Goal: Information Seeking & Learning: Check status

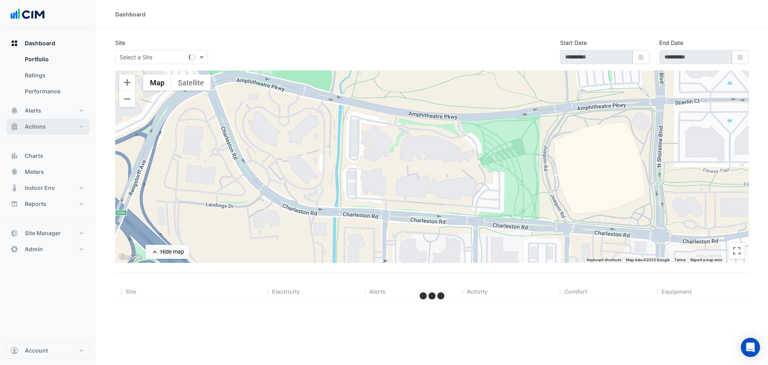
select select "***"
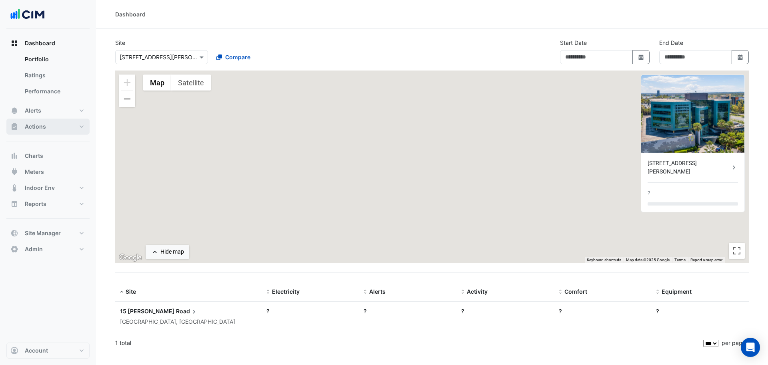
type input "**********"
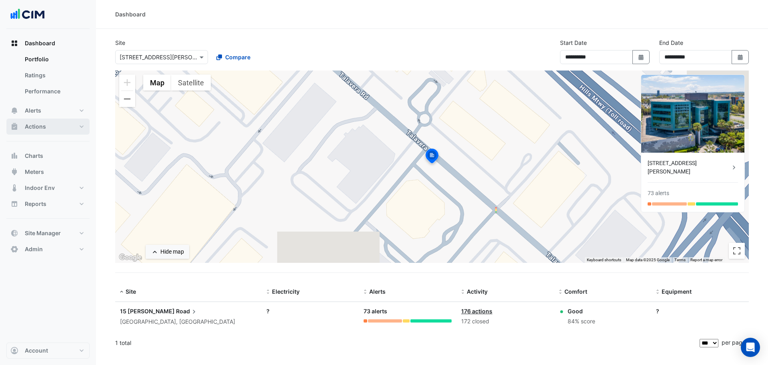
click at [44, 125] on span "Actions" at bounding box center [35, 126] width 21 height 8
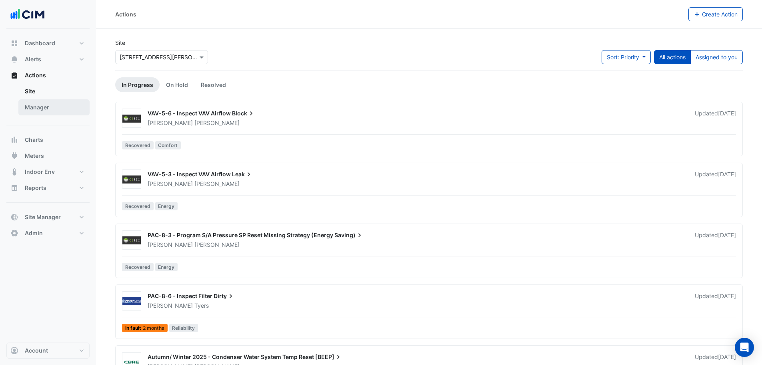
click at [45, 110] on link "Manager" at bounding box center [53, 107] width 71 height 16
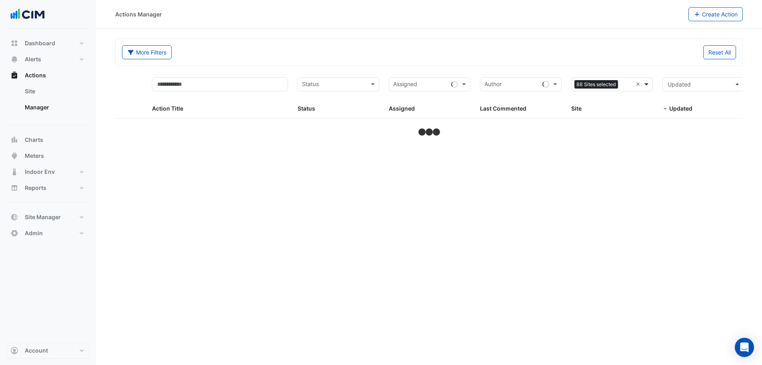
select select "***"
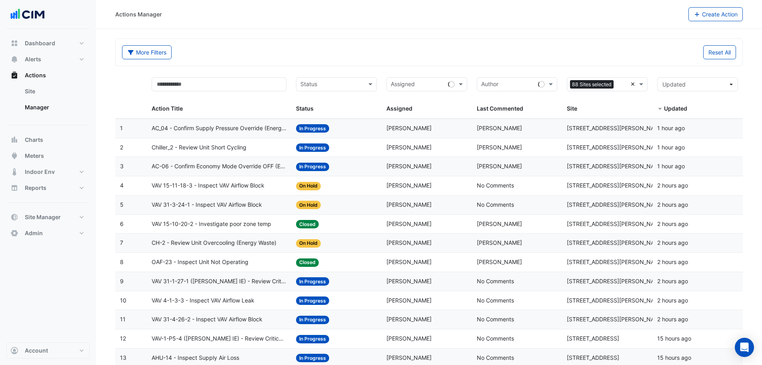
click at [631, 84] on div "Sites 88 Sites selected ×" at bounding box center [607, 84] width 81 height 14
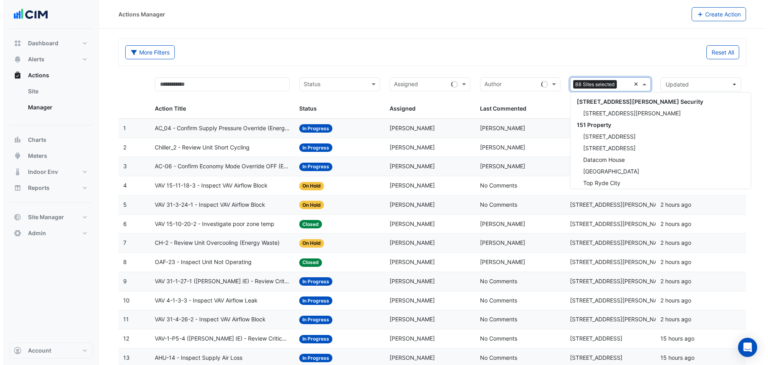
scroll to position [3728, 0]
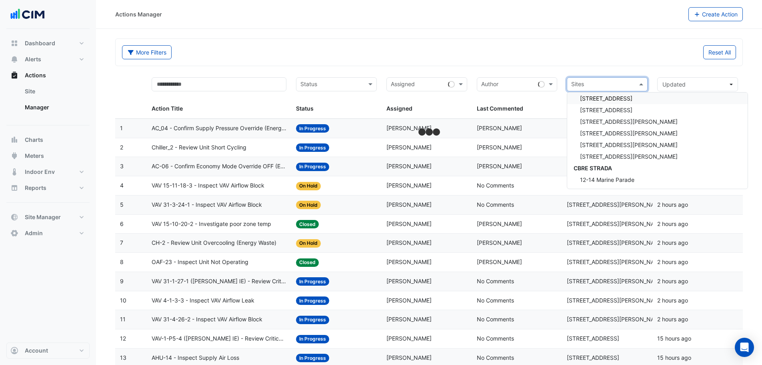
click at [615, 83] on input "text" at bounding box center [602, 84] width 63 height 9
click at [578, 46] on div "Reset All" at bounding box center [585, 52] width 312 height 14
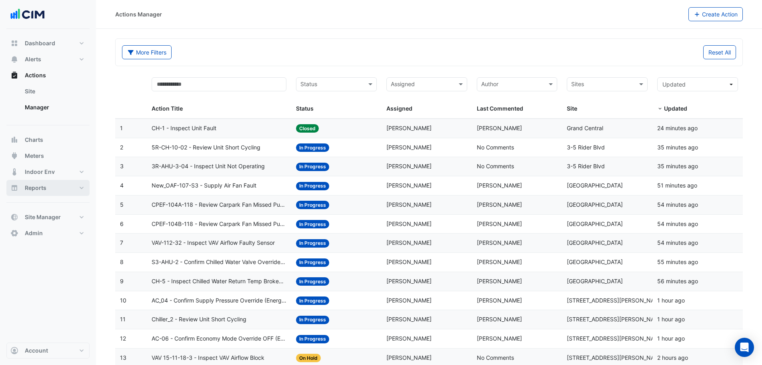
click at [52, 190] on button "Reports" at bounding box center [47, 188] width 83 height 16
select select "***"
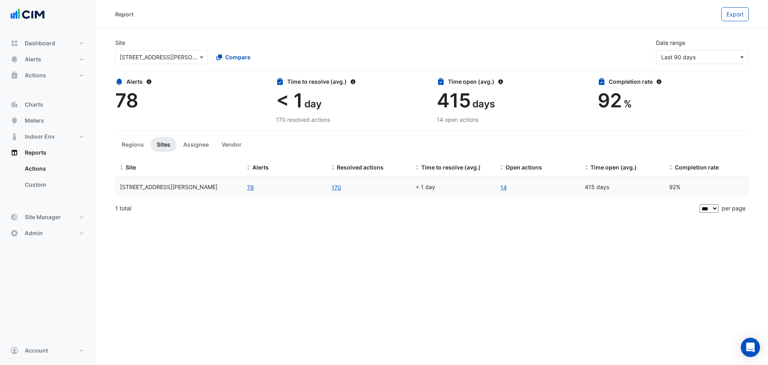
click at [103, 184] on section "Site Select a Site × [STREET_ADDRESS][PERSON_NAME] Compare Date range Last 90 d…" at bounding box center [432, 123] width 672 height 189
drag, startPoint x: 159, startPoint y: 60, endPoint x: 175, endPoint y: 60, distance: 15.6
click at [159, 60] on input "text" at bounding box center [154, 57] width 68 height 8
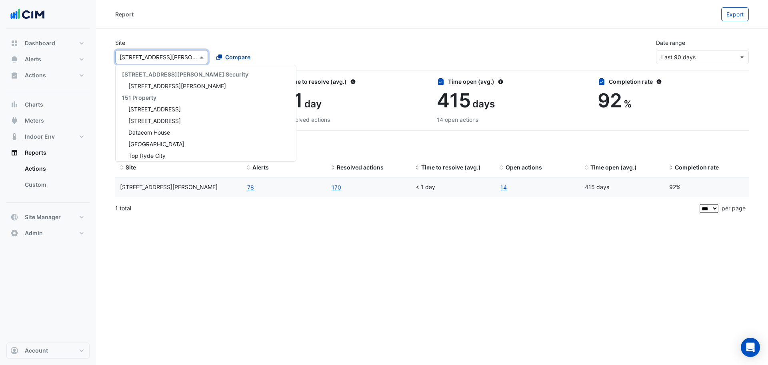
scroll to position [1477, 0]
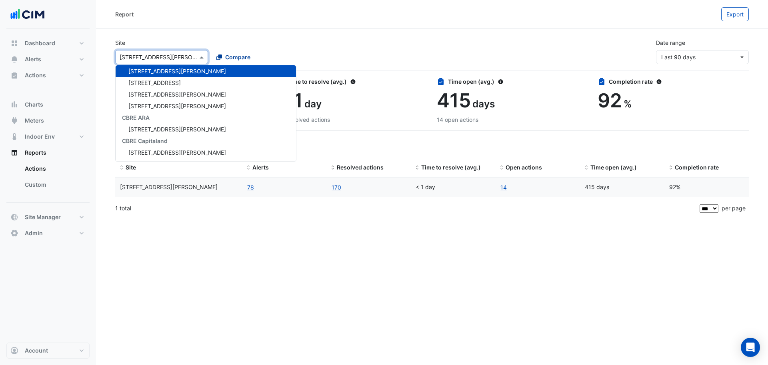
click at [238, 55] on span "Compare" at bounding box center [237, 57] width 25 height 8
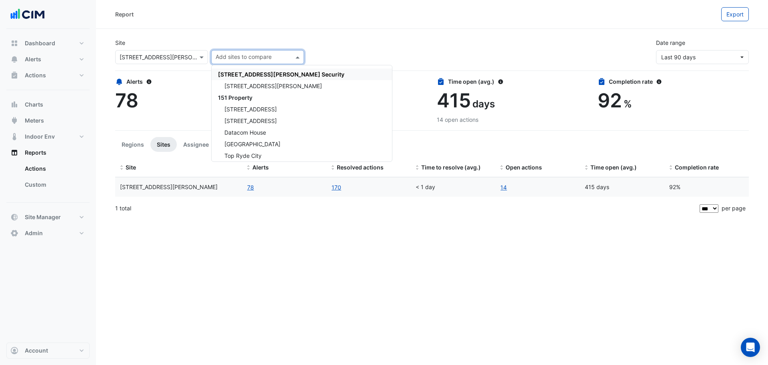
click at [163, 60] on input "text" at bounding box center [154, 57] width 68 height 8
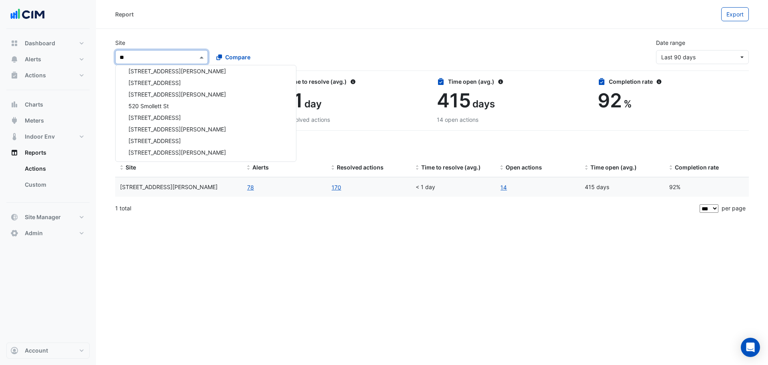
scroll to position [0, 0]
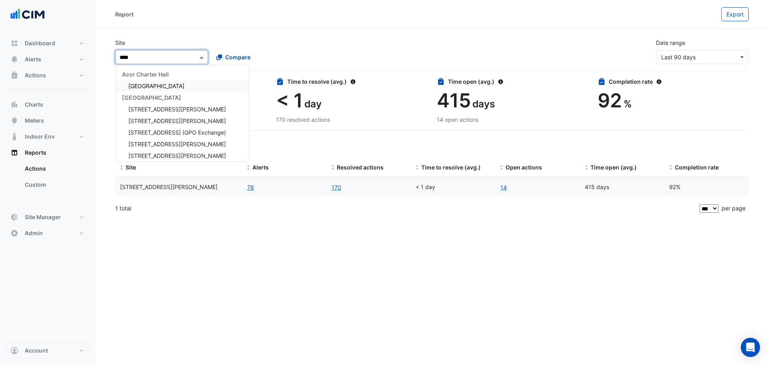
type input "*****"
click at [153, 112] on div "[STREET_ADDRESS][PERSON_NAME]" at bounding box center [182, 109] width 133 height 12
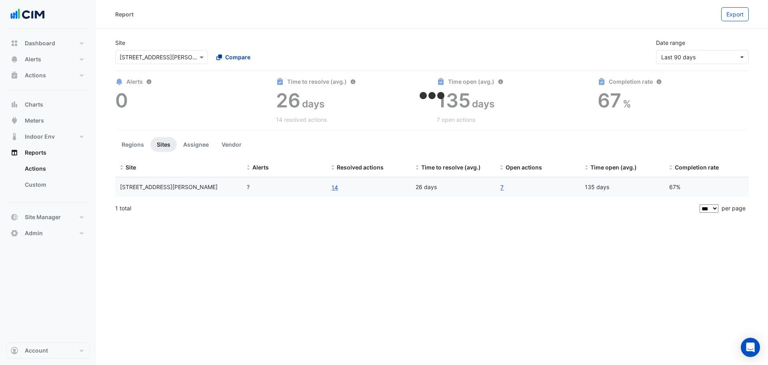
click at [239, 58] on span "Compare" at bounding box center [237, 57] width 25 height 8
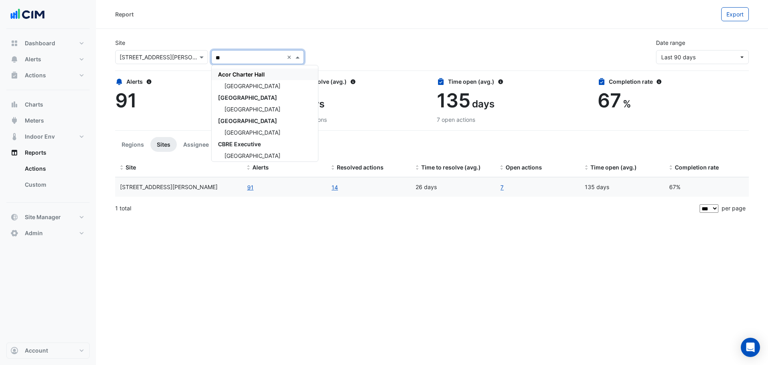
type input "*"
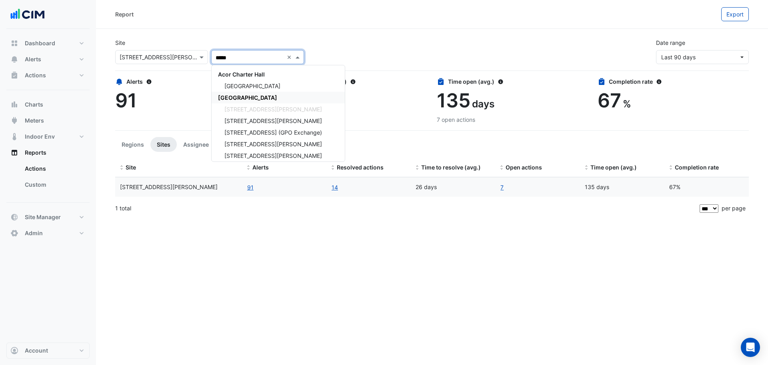
click at [229, 96] on span "[GEOGRAPHIC_DATA]" at bounding box center [247, 97] width 59 height 7
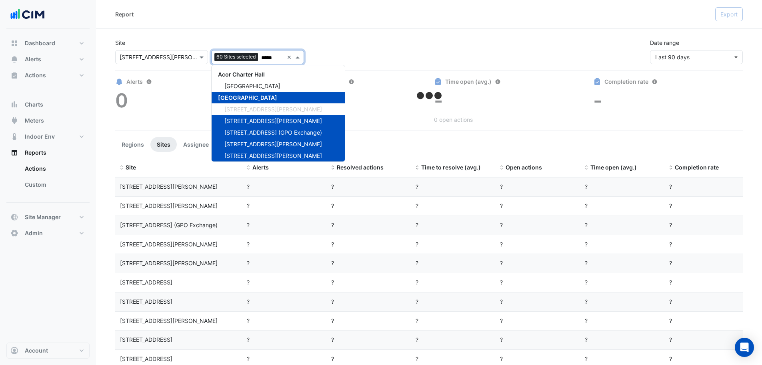
type input "*****"
click at [359, 44] on div "Site Select a Site × [STREET_ADDRESS][PERSON_NAME] Add sites to compare 60 Site…" at bounding box center [428, 48] width 637 height 32
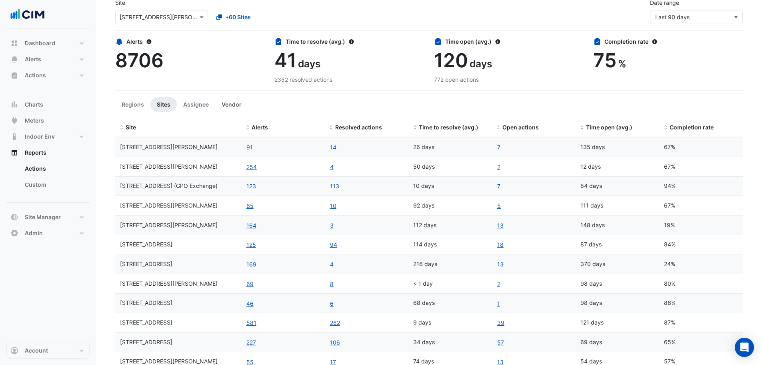
click at [232, 106] on button "Vendor" at bounding box center [231, 104] width 33 height 15
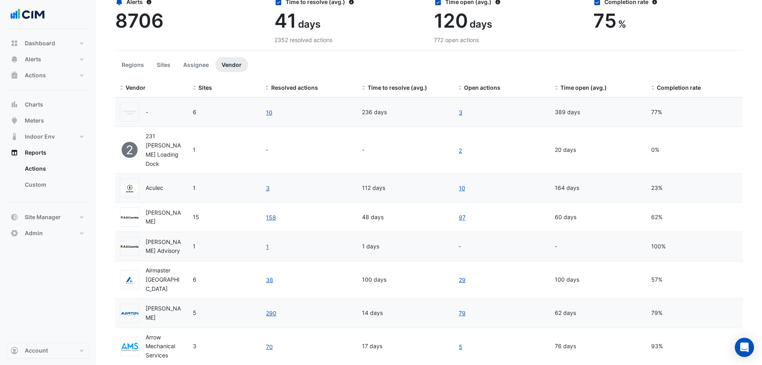
scroll to position [80, 0]
click at [651, 89] on span at bounding box center [653, 87] width 6 height 6
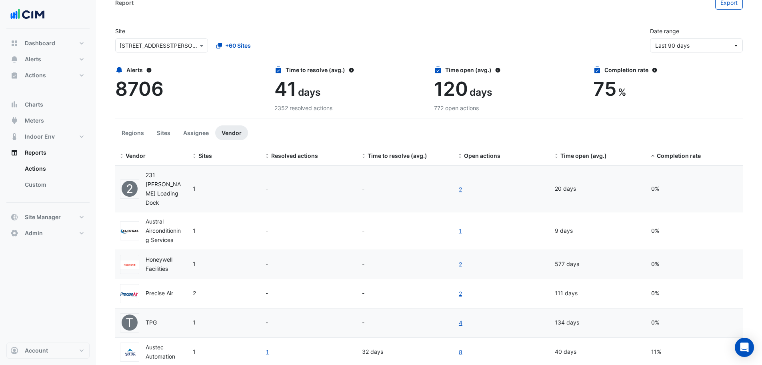
scroll to position [0, 0]
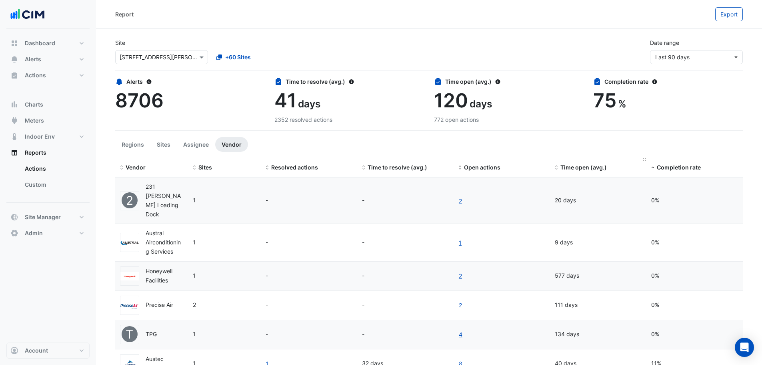
click at [557, 170] on span at bounding box center [557, 167] width 6 height 6
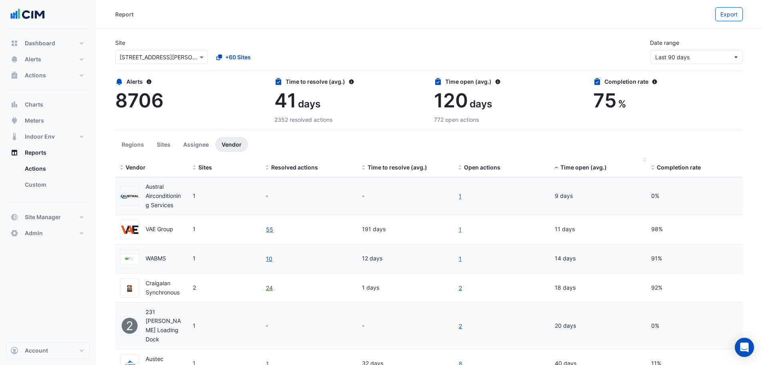
click at [557, 168] on span at bounding box center [557, 167] width 6 height 6
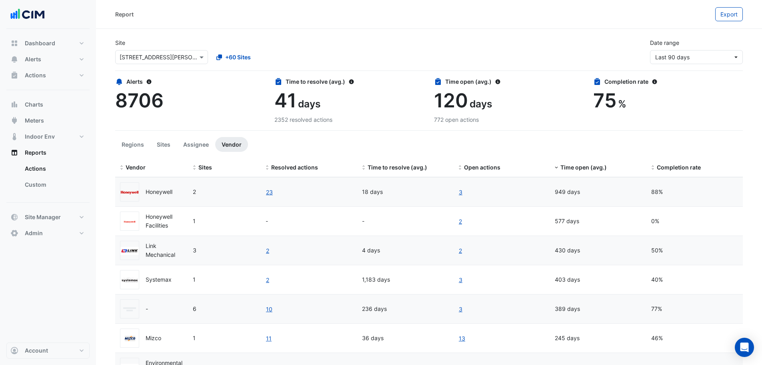
scroll to position [40, 0]
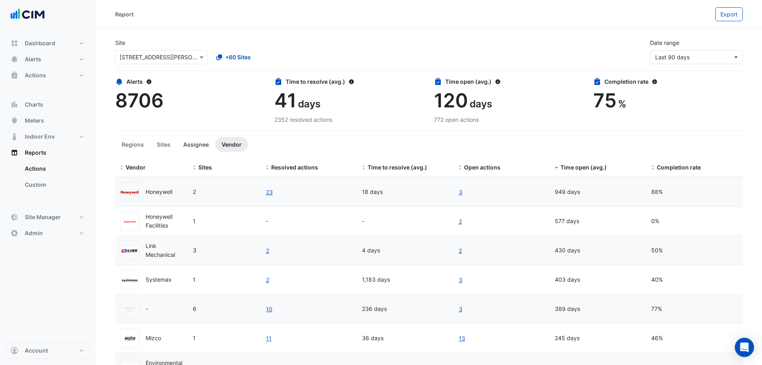
click at [194, 146] on button "Assignee" at bounding box center [196, 144] width 38 height 15
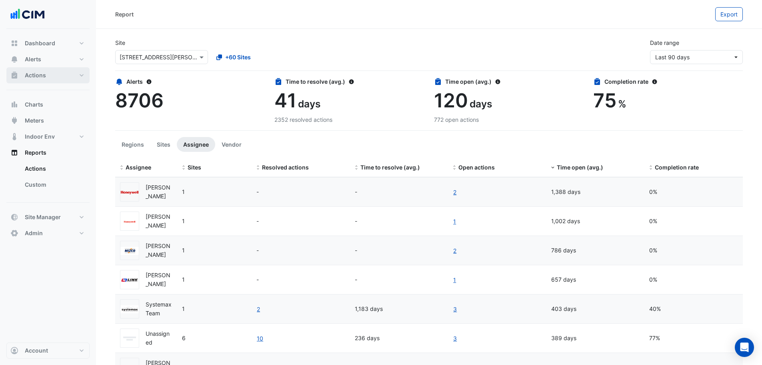
click at [49, 77] on button "Actions" at bounding box center [47, 75] width 83 height 16
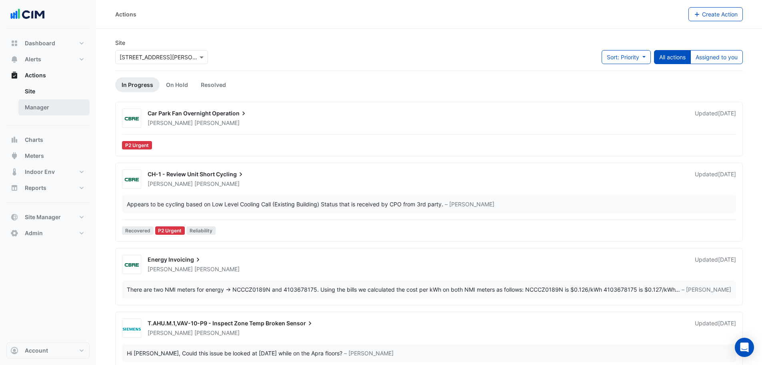
click at [48, 107] on link "Manager" at bounding box center [53, 107] width 71 height 16
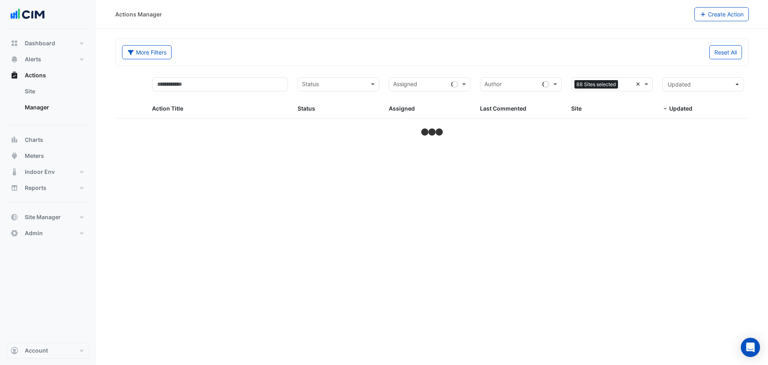
select select "***"
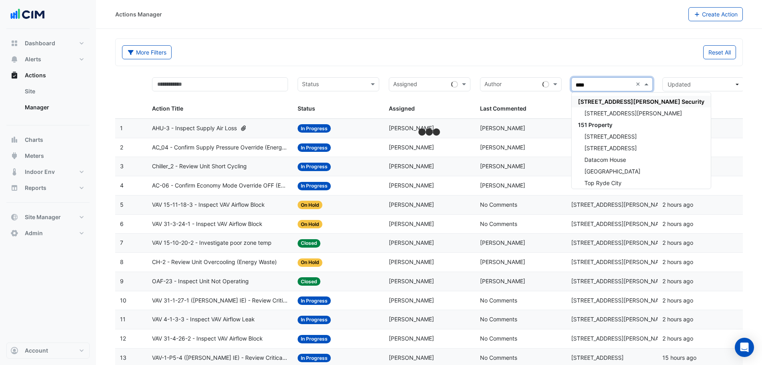
type input "*****"
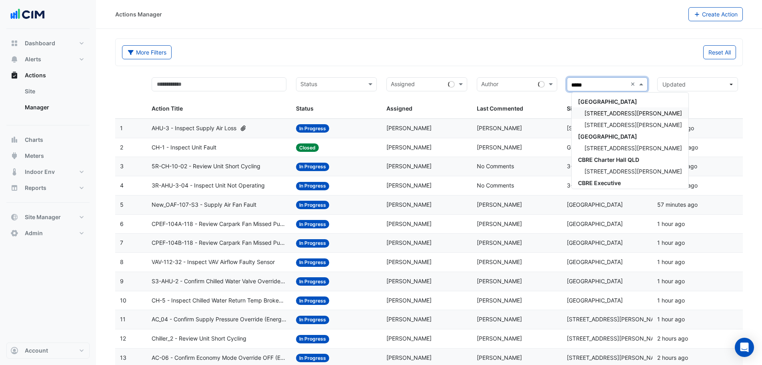
click at [593, 114] on span "[STREET_ADDRESS][PERSON_NAME]" at bounding box center [634, 113] width 98 height 7
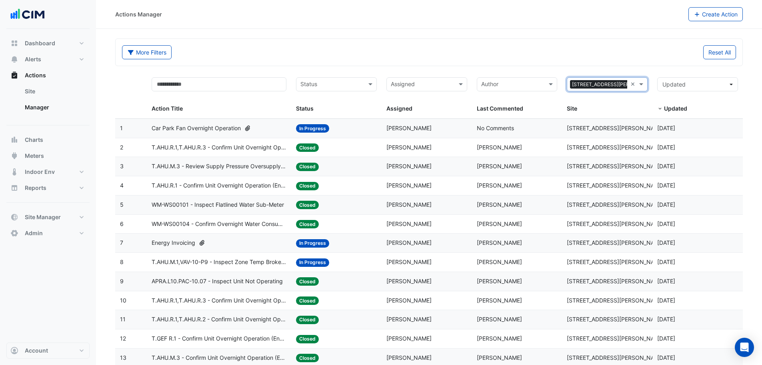
click at [319, 81] on input "text" at bounding box center [332, 84] width 63 height 9
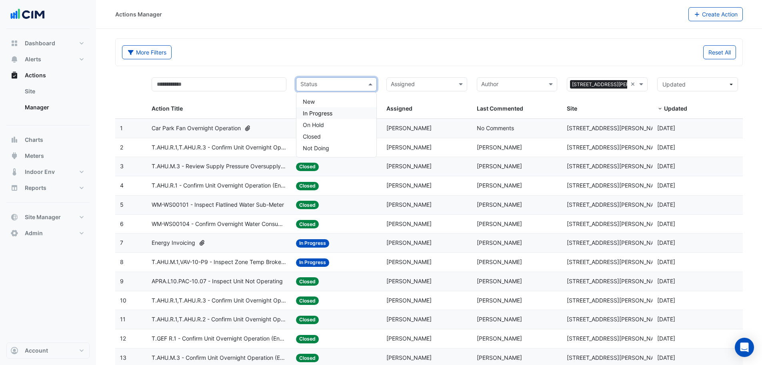
click at [322, 108] on div "In Progress" at bounding box center [337, 113] width 80 height 12
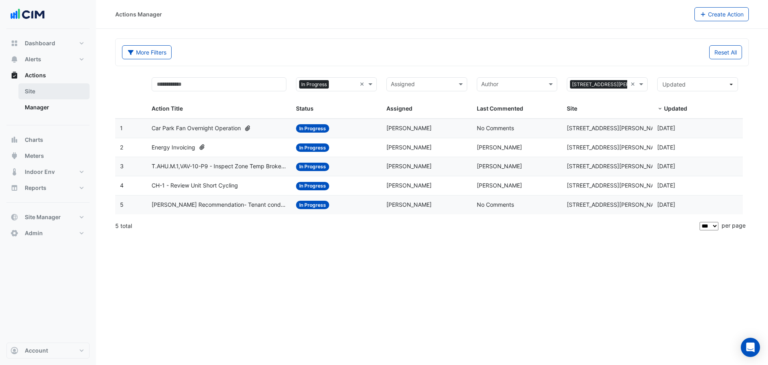
click at [40, 89] on link "Site" at bounding box center [53, 91] width 71 height 16
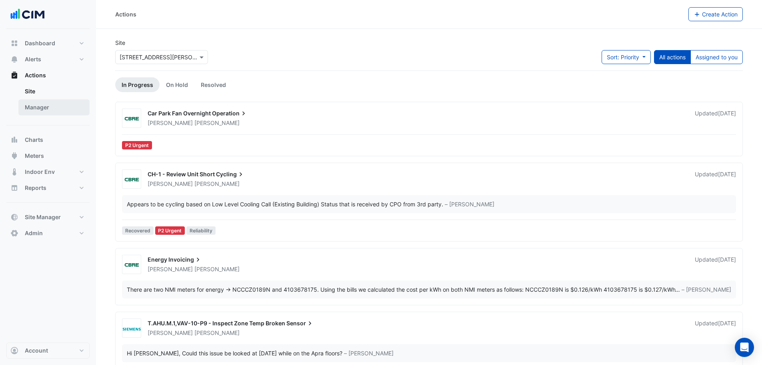
click at [41, 108] on link "Manager" at bounding box center [53, 107] width 71 height 16
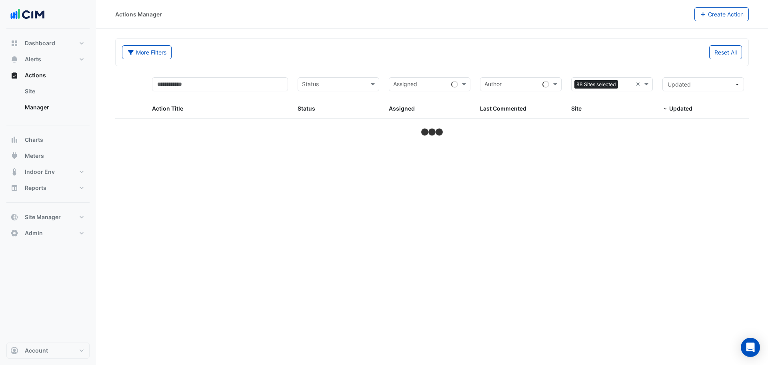
select select "***"
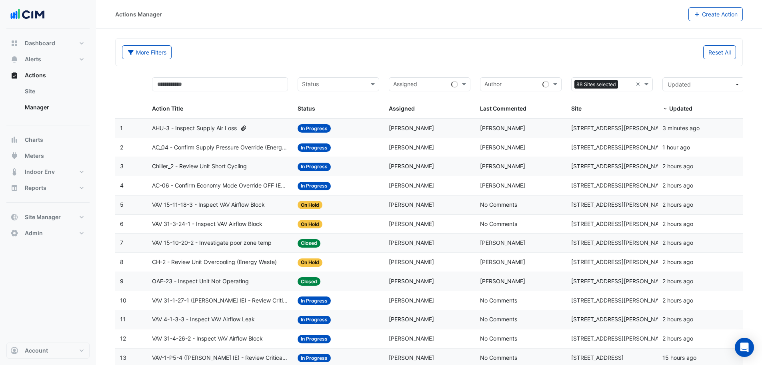
click at [239, 186] on span "AC-06 - Confirm Economy Mode Override OFF (Energy Waste)" at bounding box center [220, 185] width 136 height 9
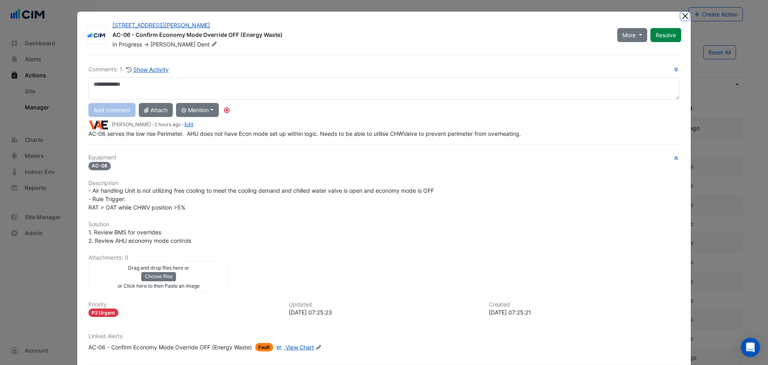
click at [686, 18] on button "Close" at bounding box center [685, 16] width 8 height 8
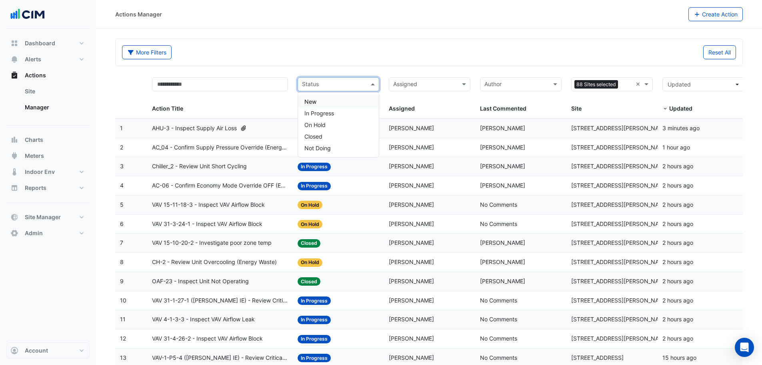
click at [361, 83] on input "text" at bounding box center [334, 84] width 64 height 9
click at [343, 110] on div "In Progress" at bounding box center [338, 113] width 81 height 12
click at [293, 60] on div "More Filters Reset All" at bounding box center [429, 53] width 624 height 17
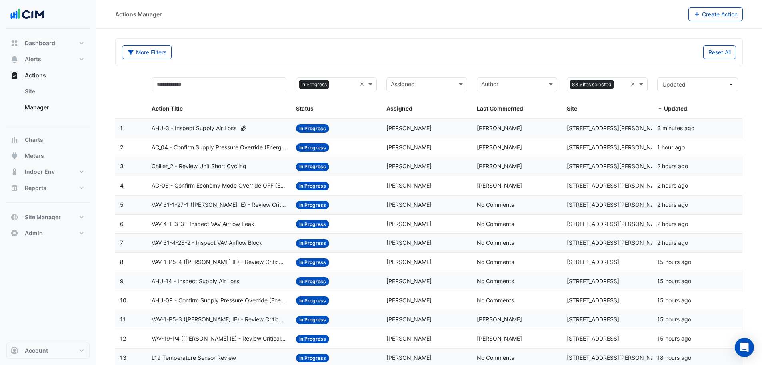
drag, startPoint x: 390, startPoint y: 49, endPoint x: 379, endPoint y: 60, distance: 15.6
click at [390, 49] on div "More Filters" at bounding box center [273, 52] width 312 height 14
